Goal: Check status

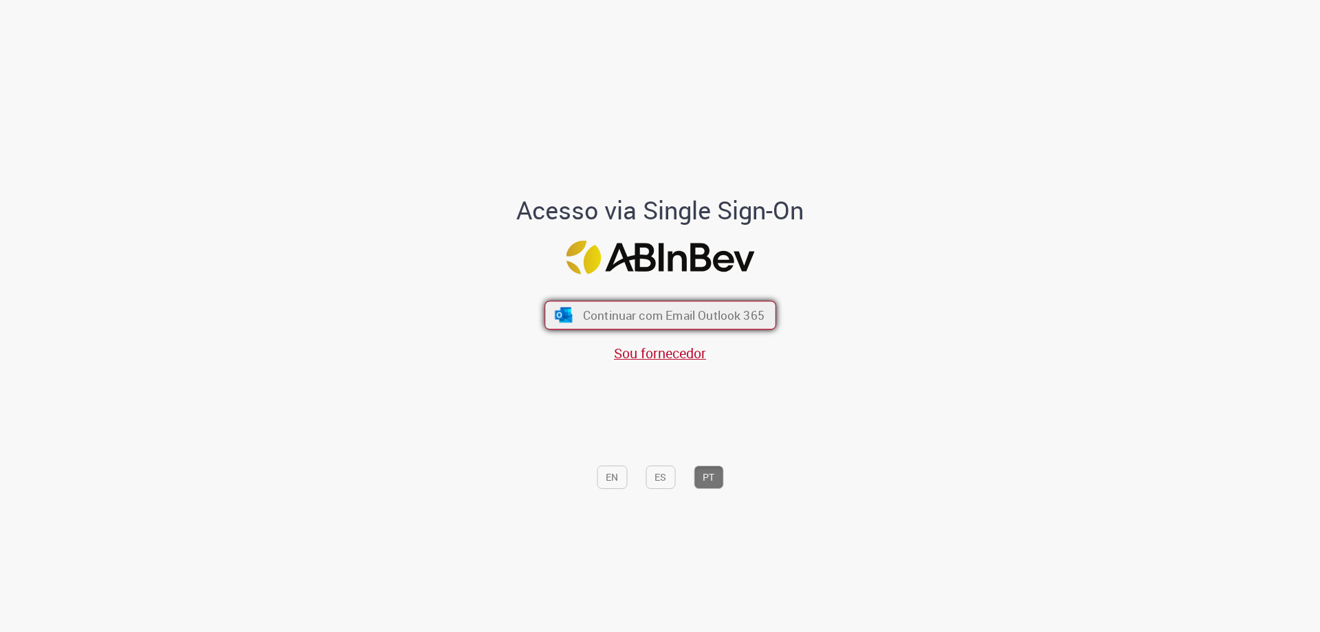
click at [603, 317] on span "Continuar com Email Outlook 365" at bounding box center [672, 315] width 181 height 16
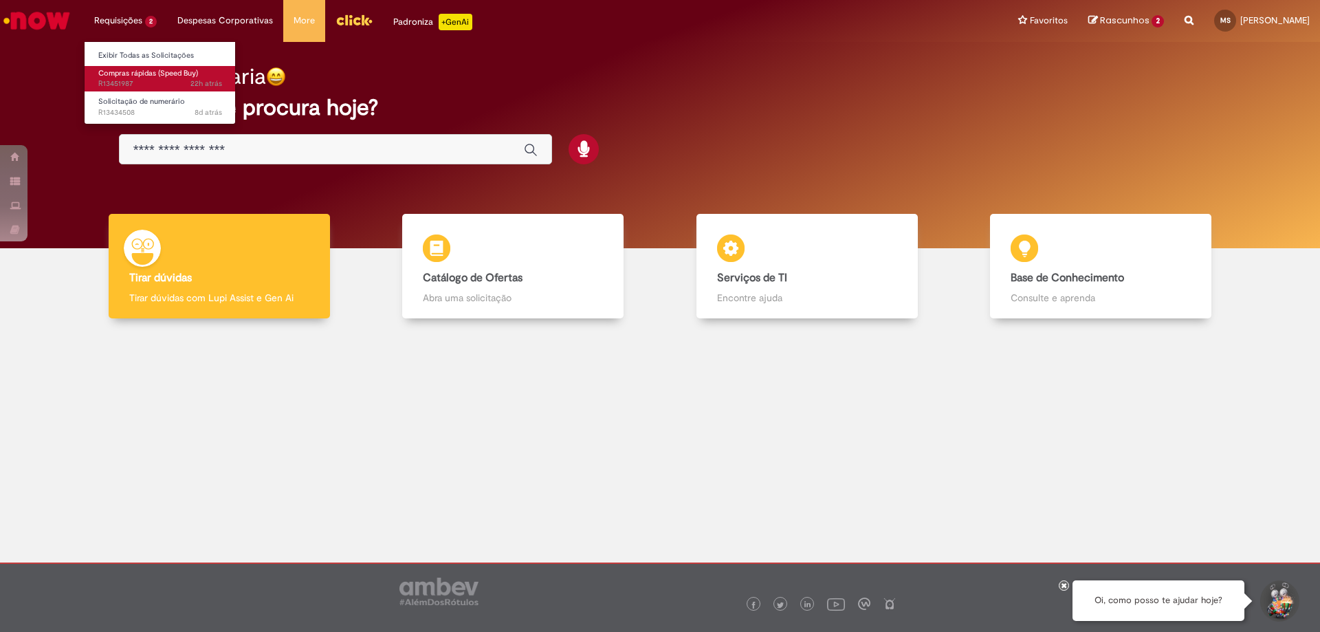
click at [129, 82] on span "22h atrás 22 horas atrás R13451987" at bounding box center [160, 83] width 124 height 11
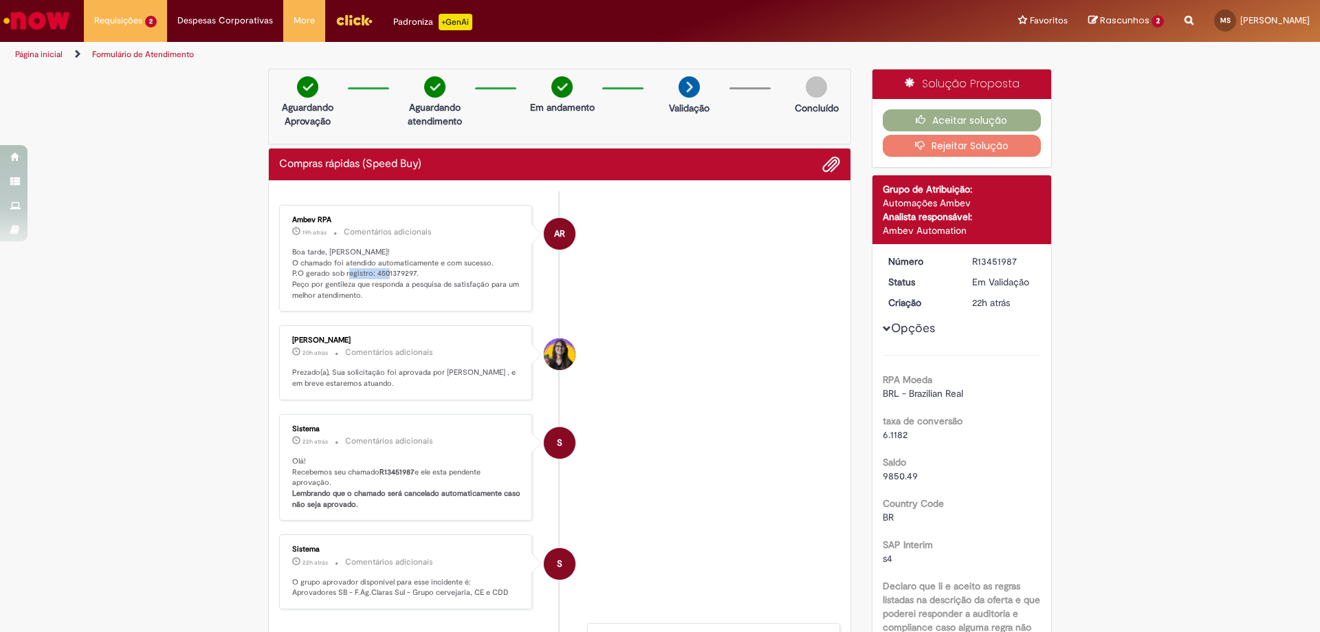
drag, startPoint x: 367, startPoint y: 276, endPoint x: 415, endPoint y: 276, distance: 48.1
click at [415, 276] on p "Boa tarde, [PERSON_NAME]! O chamado foi atendido automaticamente e com sucesso.…" at bounding box center [406, 274] width 229 height 54
copy p "4501379297."
click at [905, 112] on button "Aceitar solução" at bounding box center [961, 120] width 159 height 22
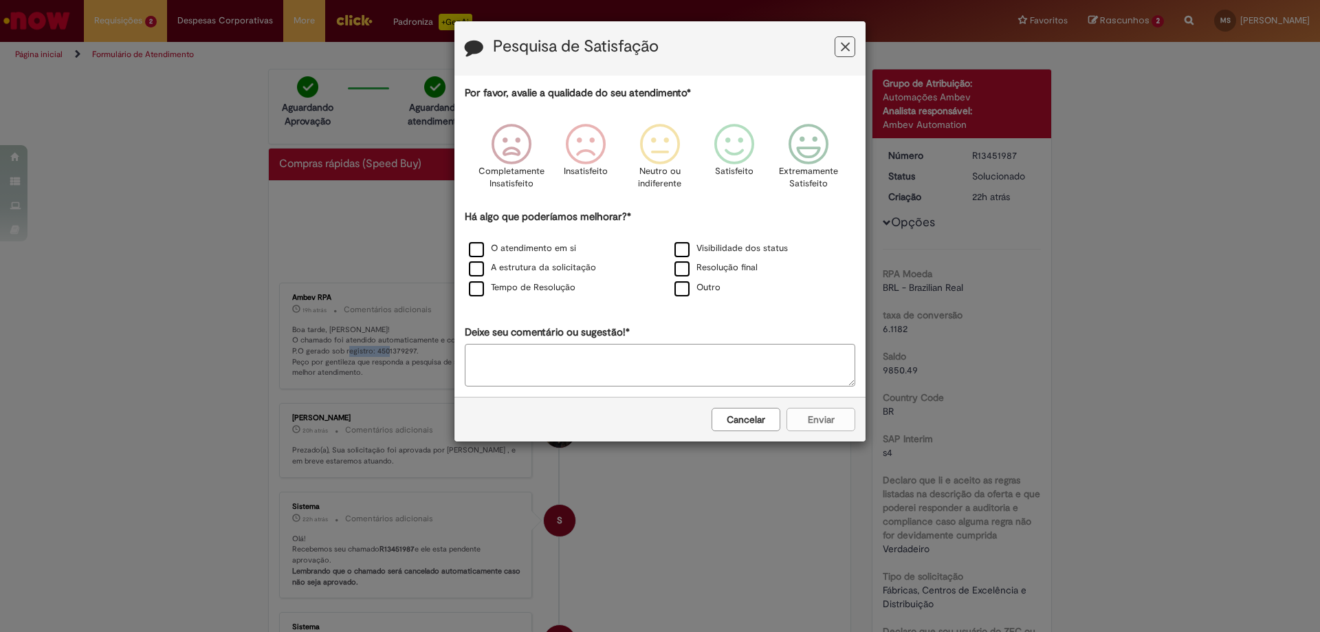
click at [834, 40] on button "Feedback" at bounding box center [844, 46] width 21 height 21
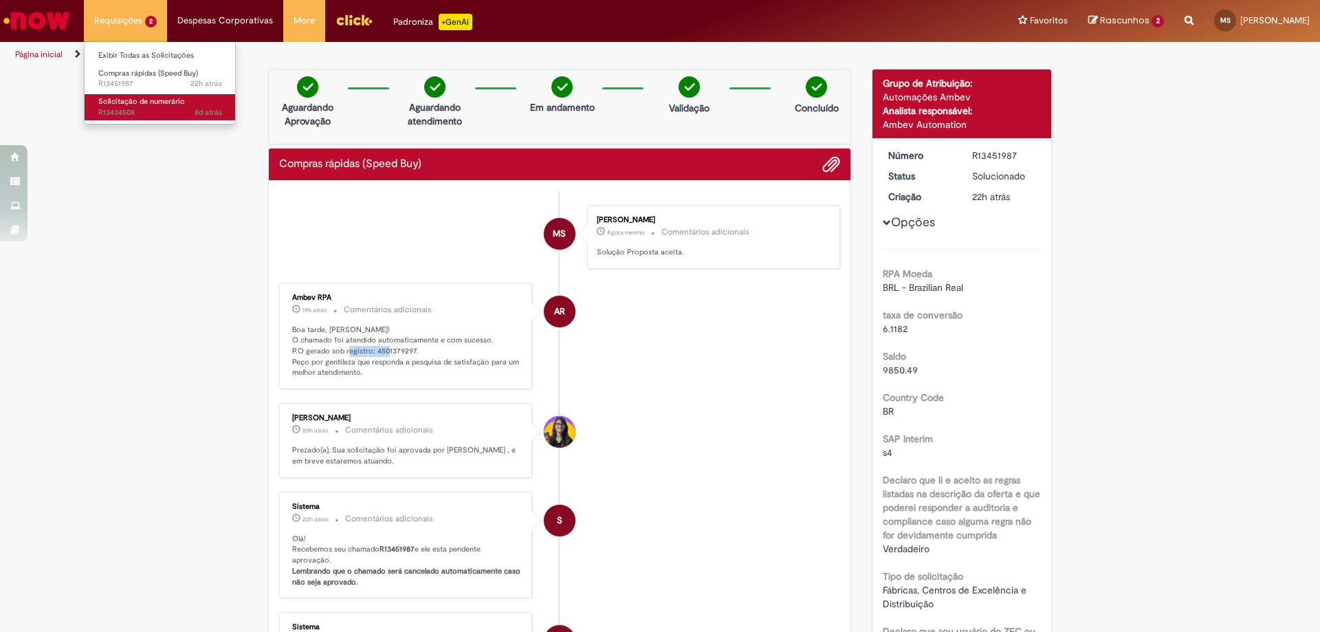
click at [155, 108] on span "8d atrás 8 dias atrás R13434508" at bounding box center [160, 112] width 124 height 11
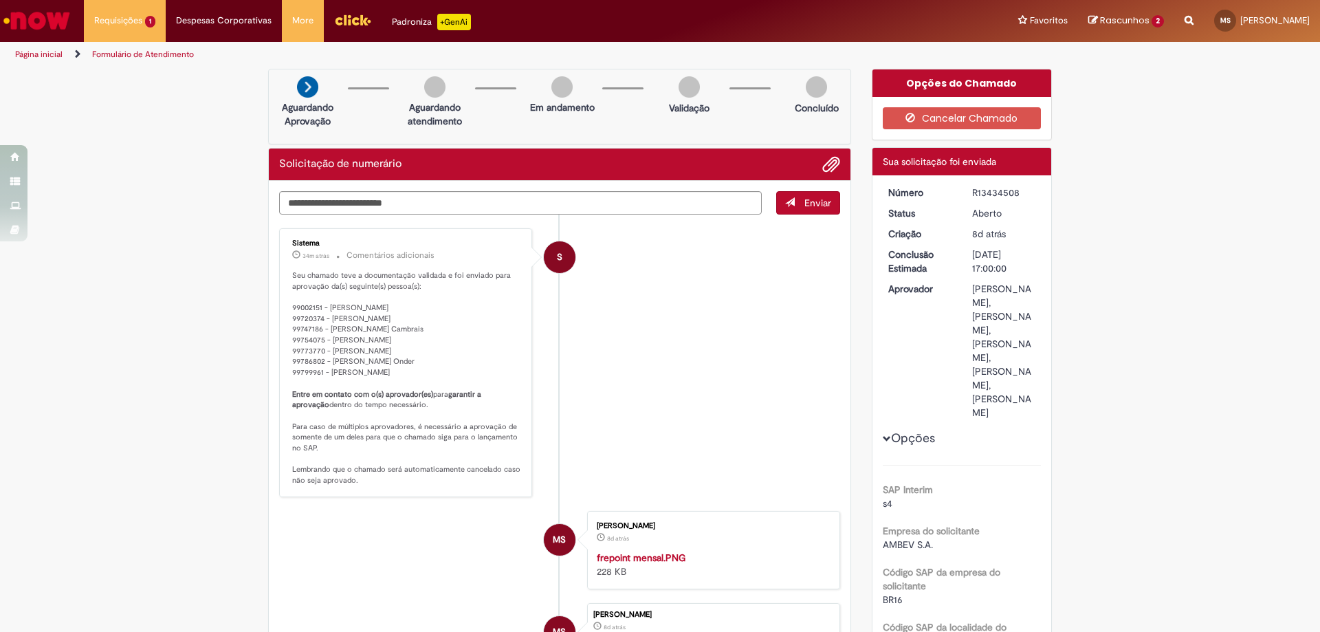
drag, startPoint x: 284, startPoint y: 372, endPoint x: 318, endPoint y: 377, distance: 34.0
click at [318, 377] on div "Sistema 34m atrás 34 minutos atrás Comentários adicionais Seu chamado teve a do…" at bounding box center [405, 362] width 245 height 260
copy p "99799961"
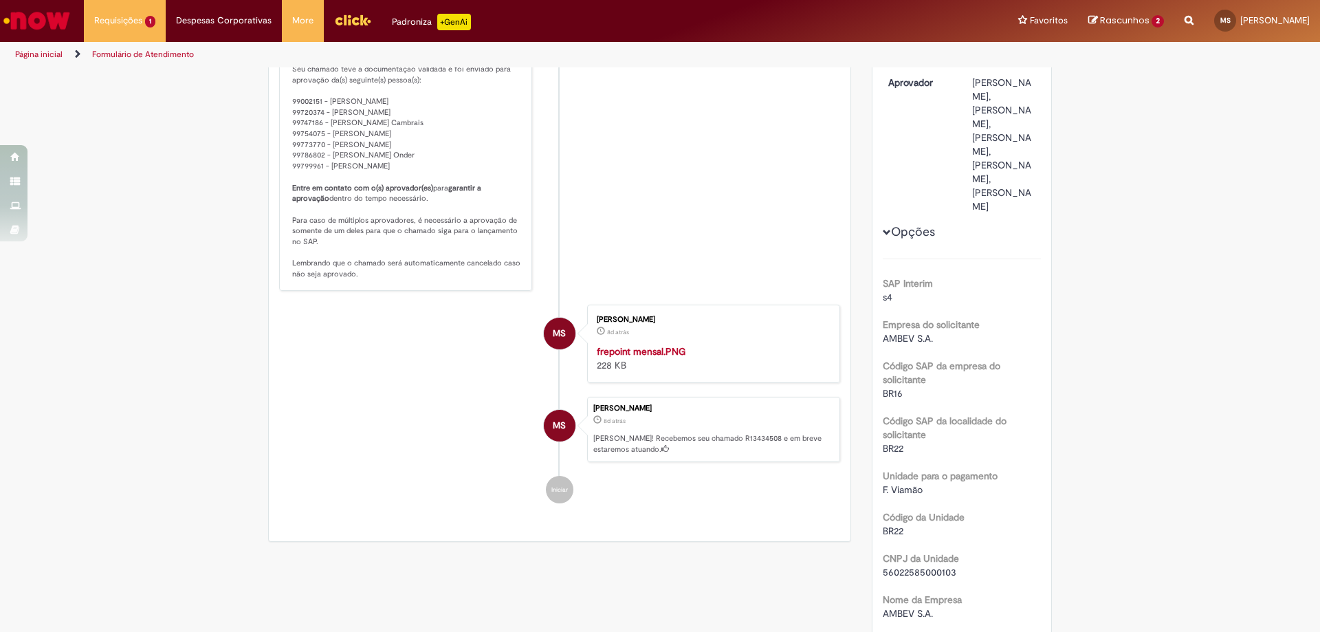
click at [441, 175] on p "Seu chamado teve a documentação validada e foi enviado para aprovação da(s) seg…" at bounding box center [406, 172] width 229 height 216
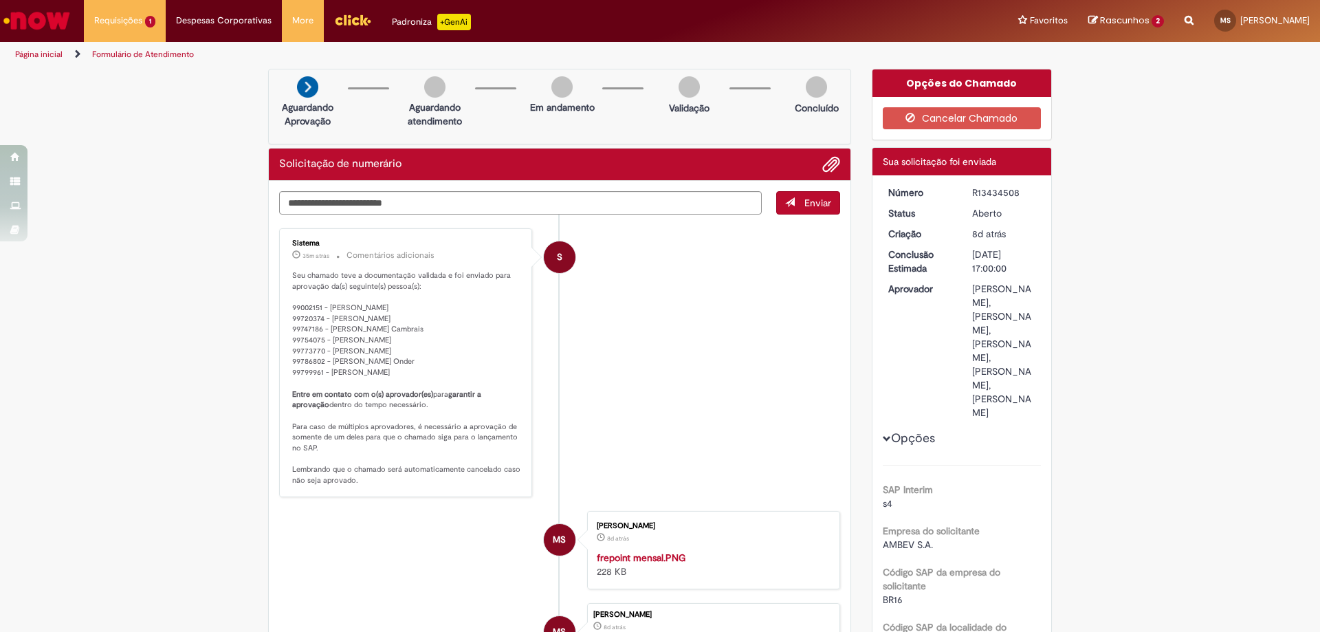
drag, startPoint x: 966, startPoint y: 195, endPoint x: 1024, endPoint y: 195, distance: 58.4
click at [1024, 195] on dd "R13434508" at bounding box center [1003, 193] width 85 height 14
copy div "R13434508"
